Goal: Task Accomplishment & Management: Manage account settings

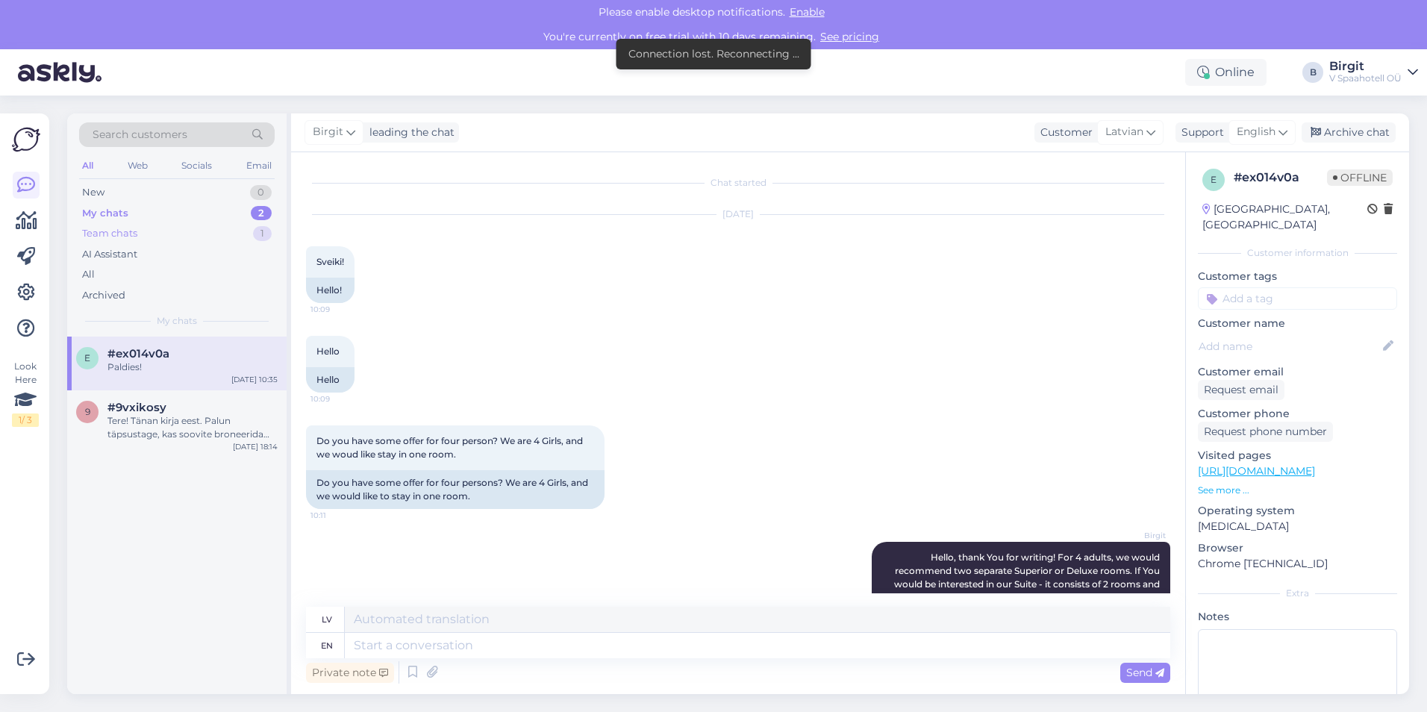
scroll to position [573, 0]
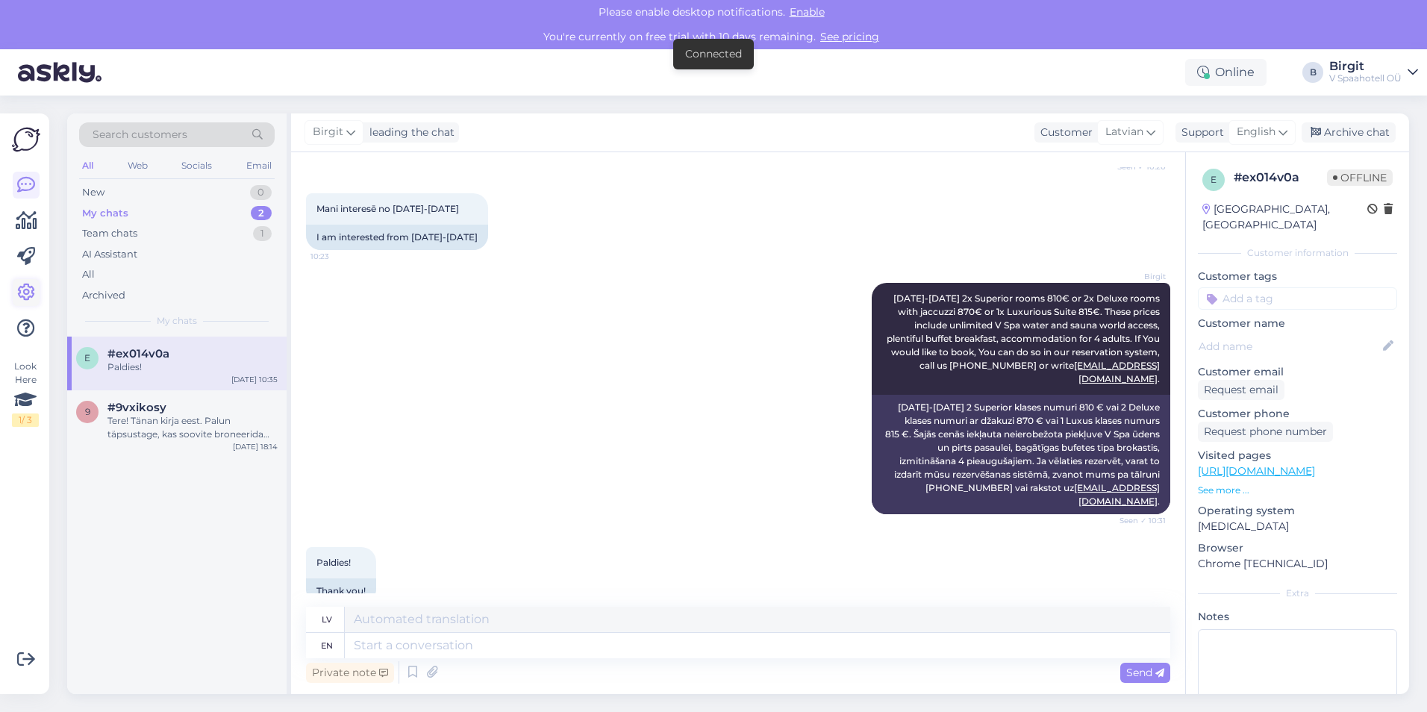
click at [24, 292] on icon at bounding box center [26, 293] width 18 height 18
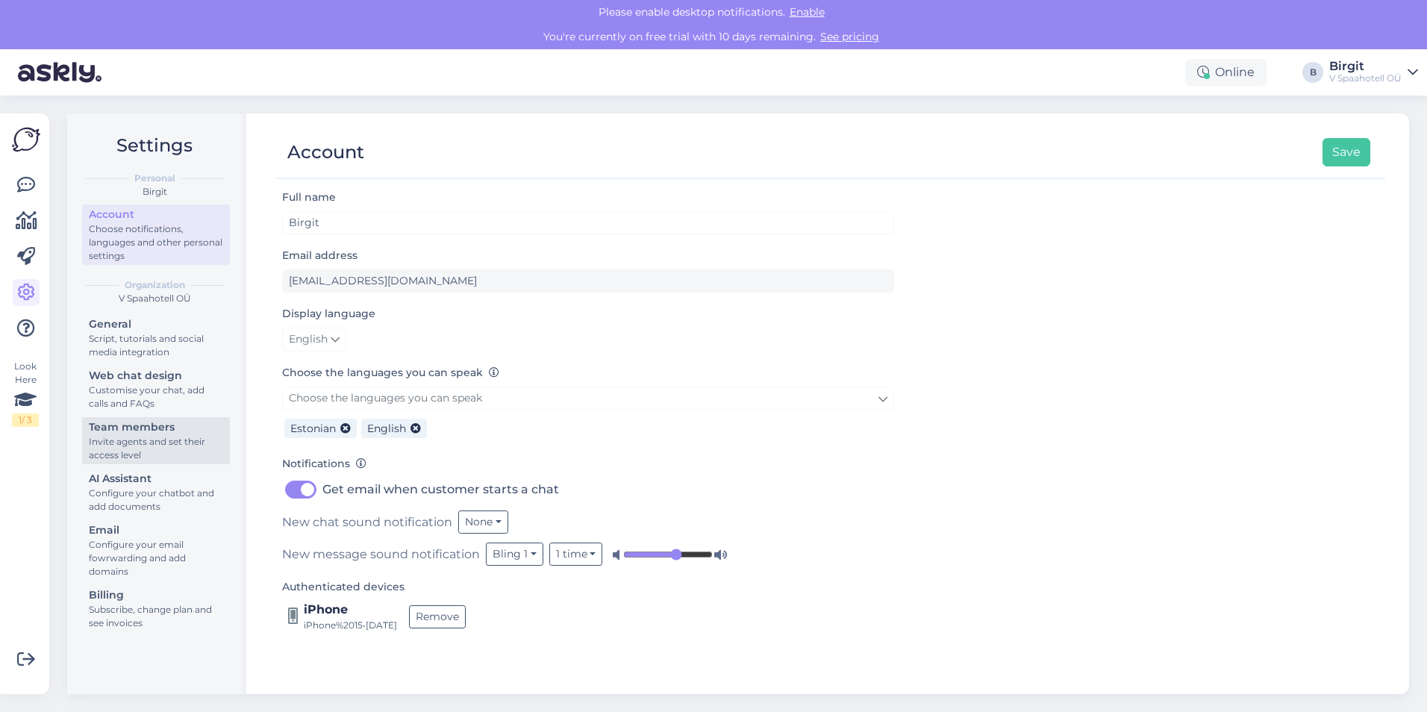
click at [155, 443] on div "Invite agents and set their access level" at bounding box center [156, 448] width 134 height 27
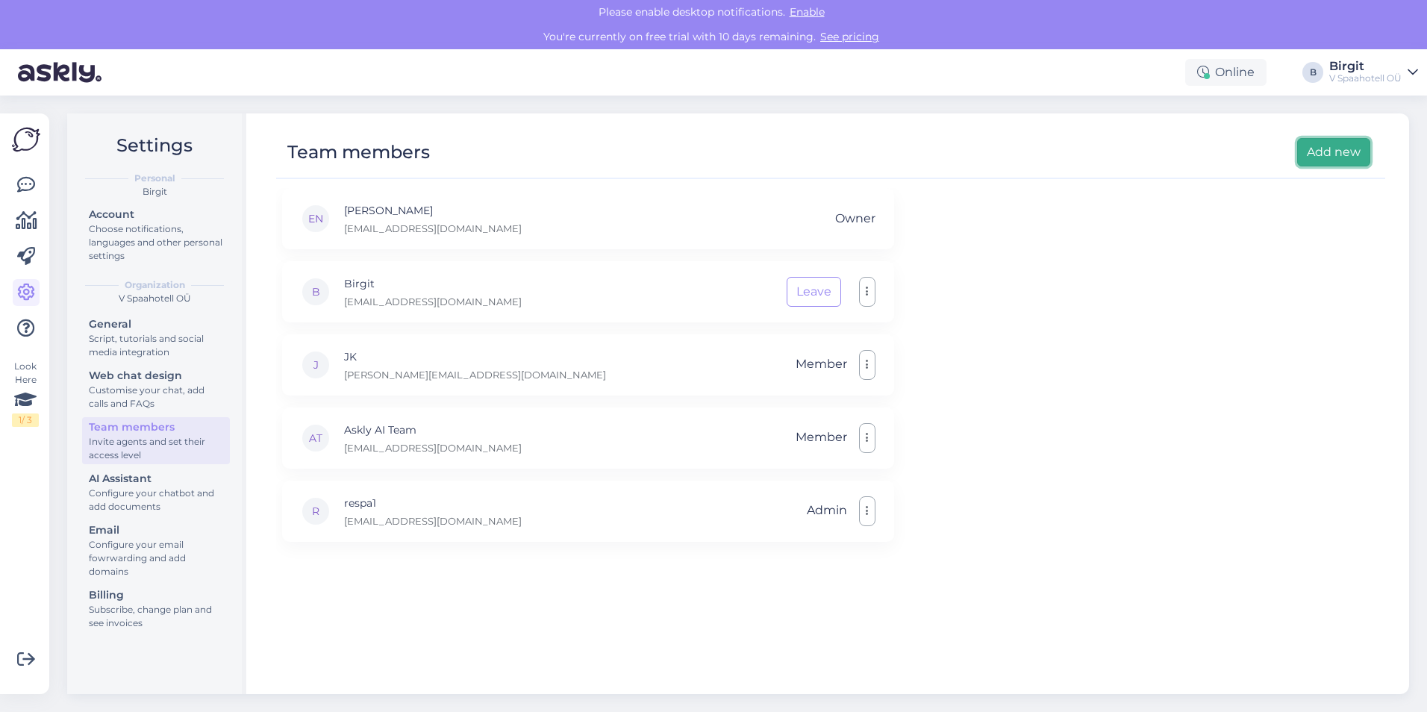
click at [1323, 152] on button "Add new" at bounding box center [1333, 152] width 73 height 28
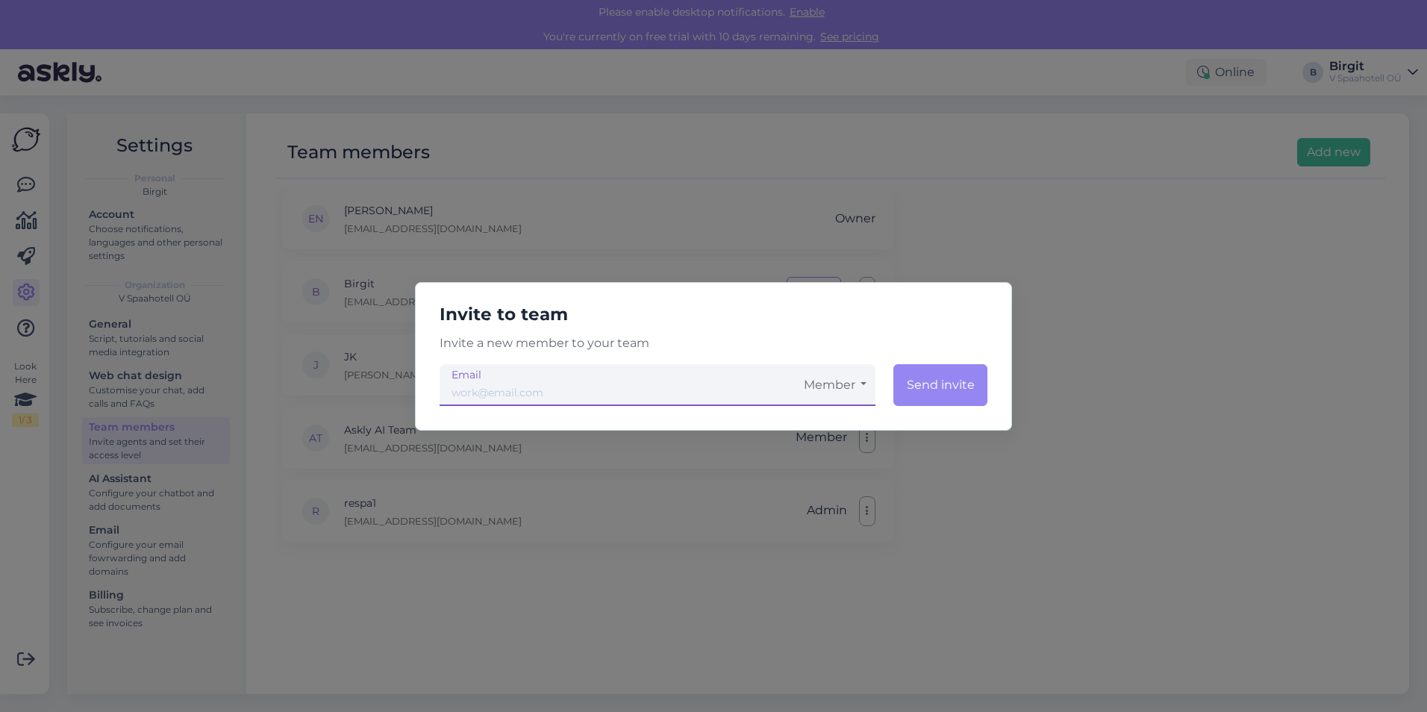
click at [608, 393] on input "email" at bounding box center [617, 385] width 355 height 42
type input "[EMAIL_ADDRESS][DOMAIN_NAME]"
click at [835, 392] on button "Member" at bounding box center [835, 385] width 81 height 42
click at [834, 455] on link "Admin" at bounding box center [835, 463] width 81 height 37
click at [933, 388] on button "Send invite" at bounding box center [940, 385] width 96 height 42
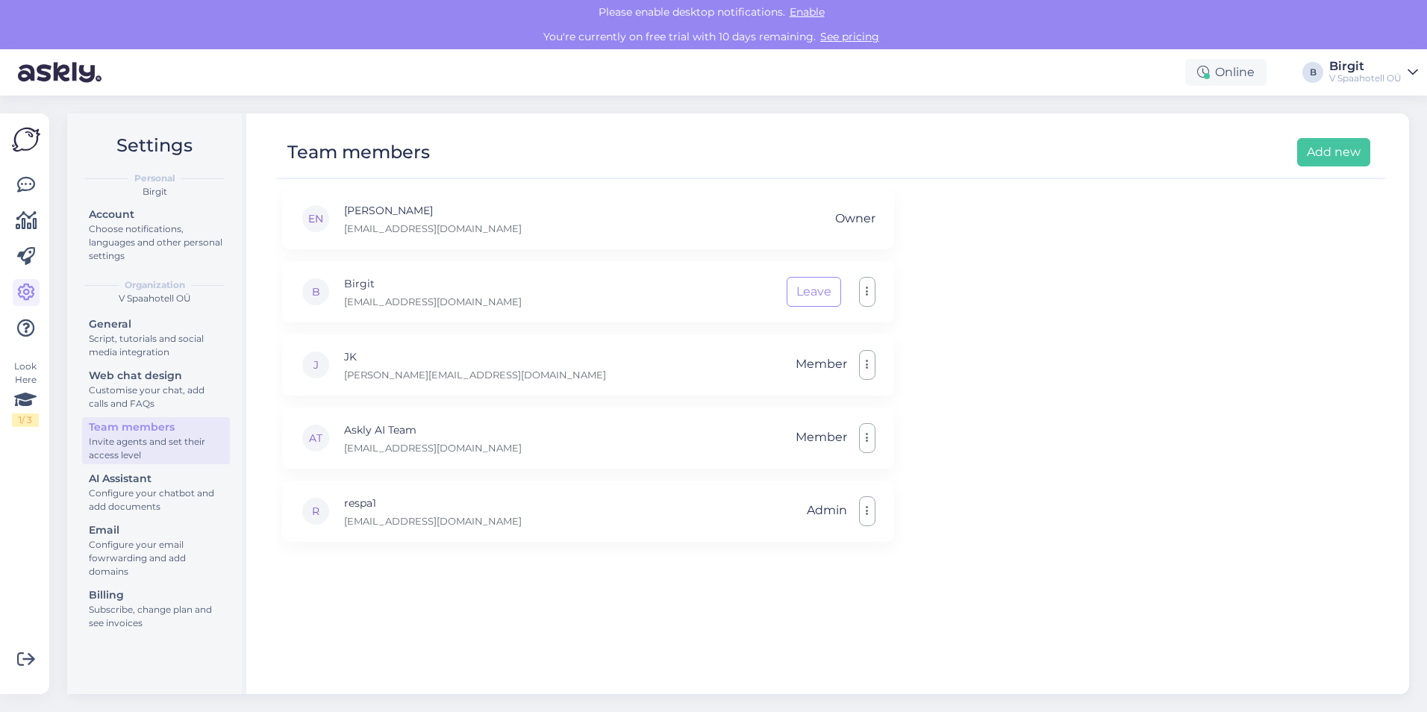
click at [938, 388] on div "EN [PERSON_NAME] [EMAIL_ADDRESS][DOMAIN_NAME] Owner B [PERSON_NAME] [PERSON_NAM…" at bounding box center [830, 434] width 1109 height 493
